Goal: Task Accomplishment & Management: Manage account settings

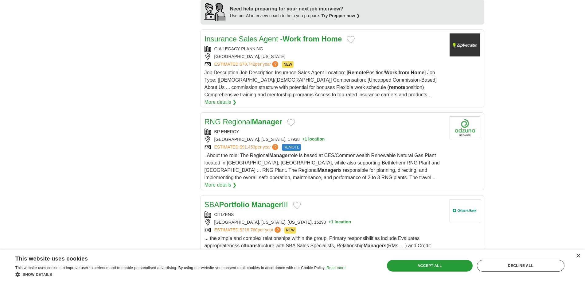
scroll to position [615, 0]
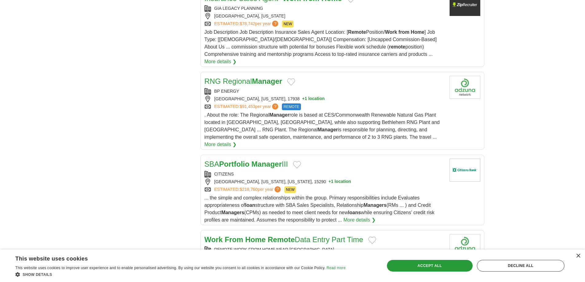
click at [281, 187] on span "?" at bounding box center [278, 190] width 6 height 6
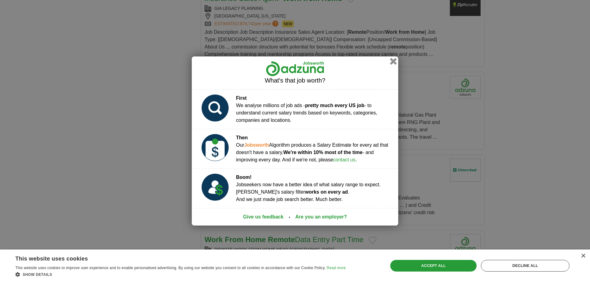
click at [392, 59] on button "button" at bounding box center [393, 61] width 7 height 7
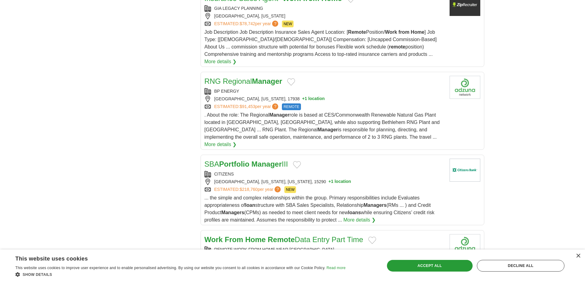
click at [336, 179] on button "+ 1 location" at bounding box center [340, 182] width 23 height 6
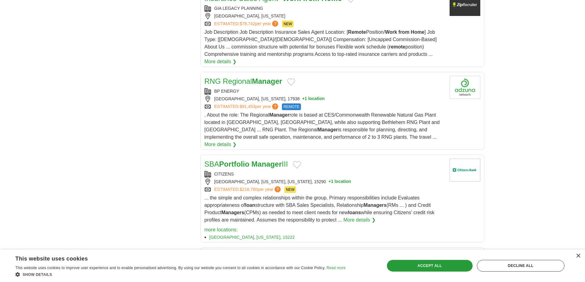
click at [168, 177] on div "**********" at bounding box center [293, 143] width 384 height 1321
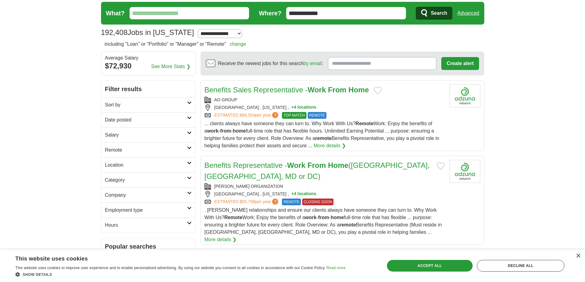
scroll to position [0, 0]
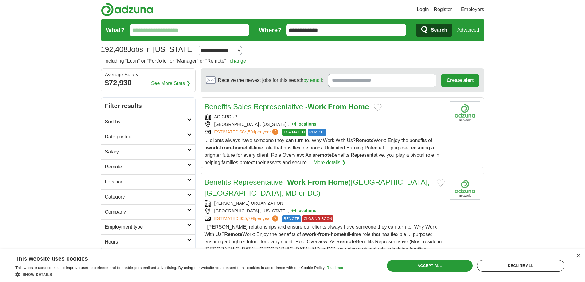
click at [426, 9] on link "Login" at bounding box center [423, 9] width 12 height 7
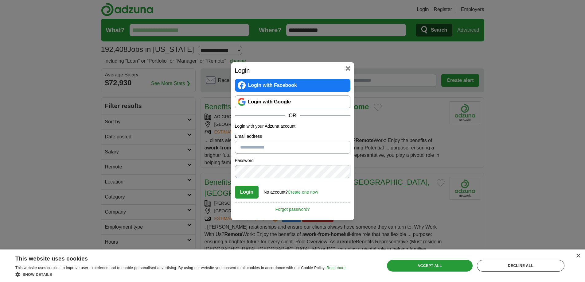
click at [265, 150] on input "Email address" at bounding box center [293, 147] width 116 height 13
type input "**********"
click at [235, 186] on button "Login" at bounding box center [247, 192] width 24 height 13
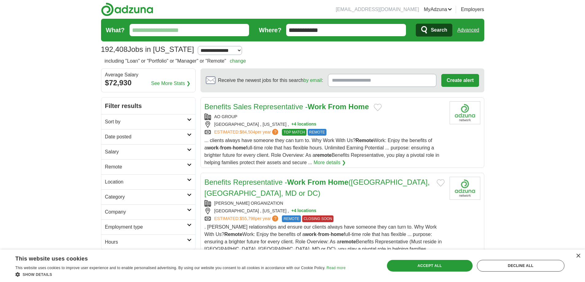
click at [433, 9] on link "MyAdzuna" at bounding box center [438, 9] width 28 height 7
click at [0, 0] on link "Alerts" at bounding box center [0, 0] width 0 height 0
